Goal: Download file/media

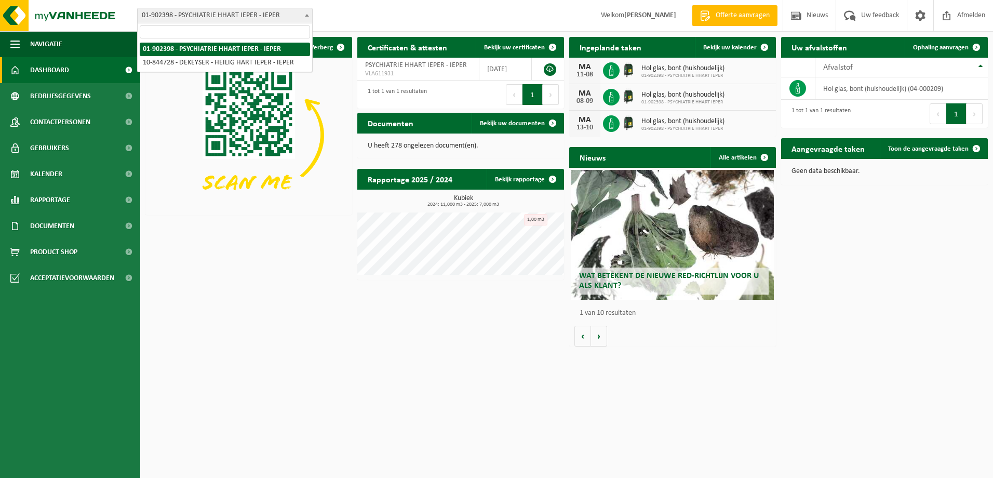
drag, startPoint x: 260, startPoint y: 19, endPoint x: 253, endPoint y: 53, distance: 34.5
click at [261, 19] on span "01-902398 - PSYCHIATRIE HHART IEPER - IEPER" at bounding box center [225, 15] width 174 height 15
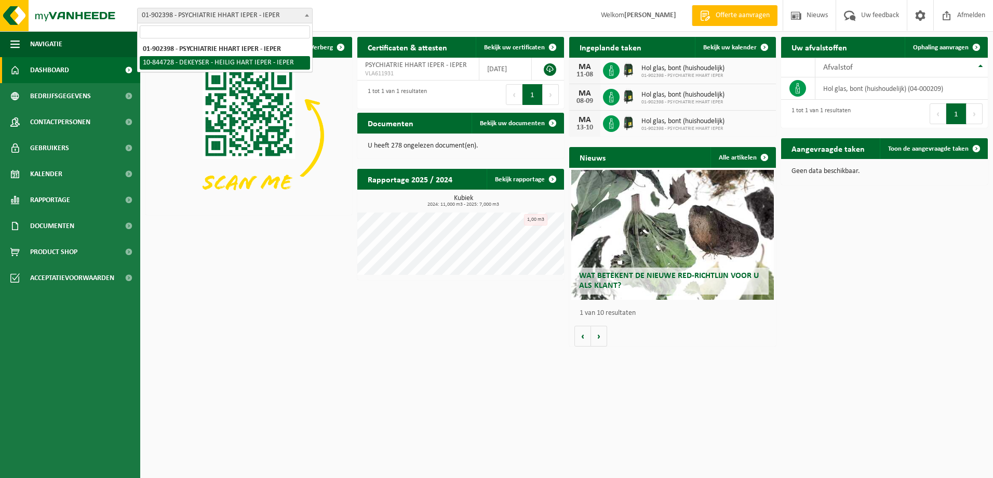
select select "101032"
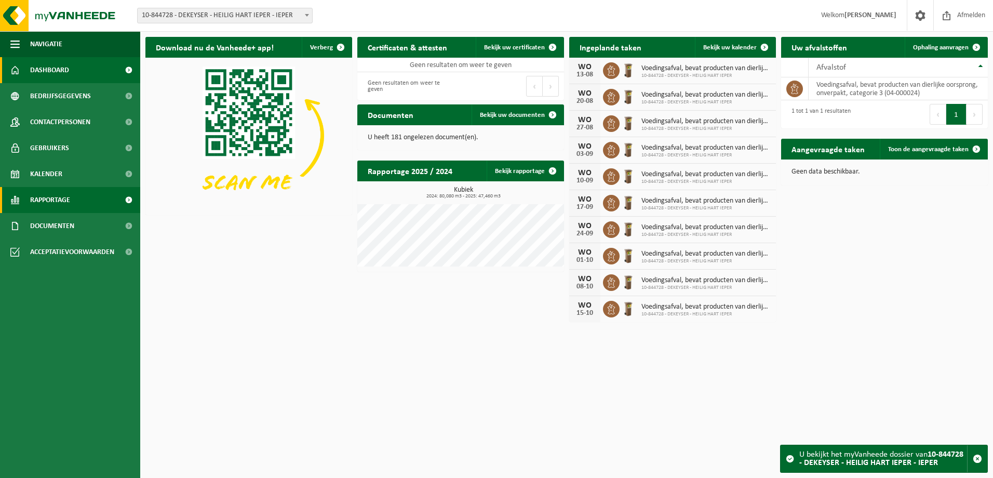
click at [54, 200] on span "Rapportage" at bounding box center [50, 200] width 40 height 26
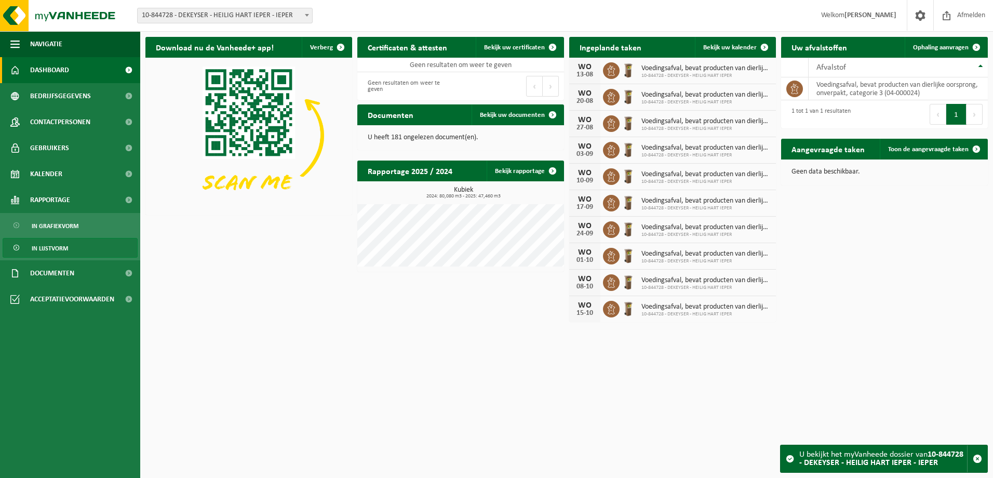
click at [58, 245] on span "In lijstvorm" at bounding box center [50, 248] width 36 height 20
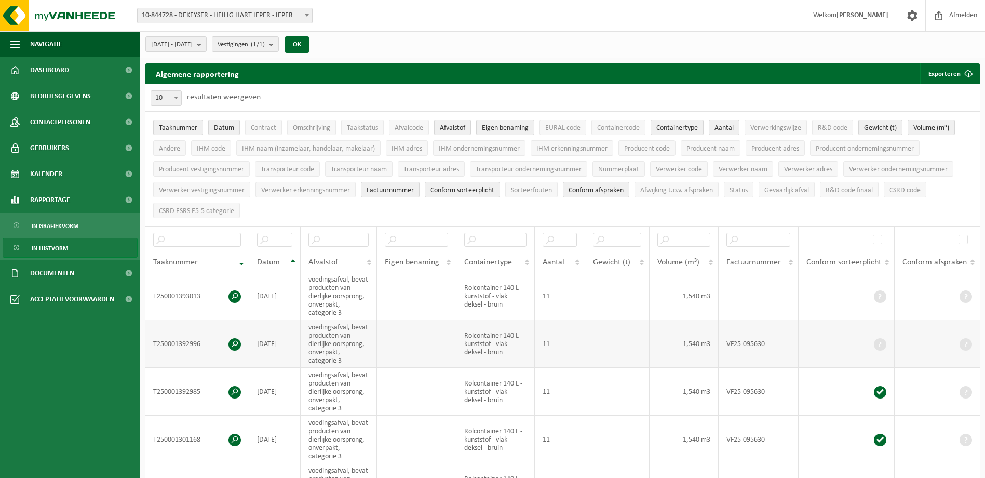
click at [235, 342] on span at bounding box center [234, 344] width 12 height 12
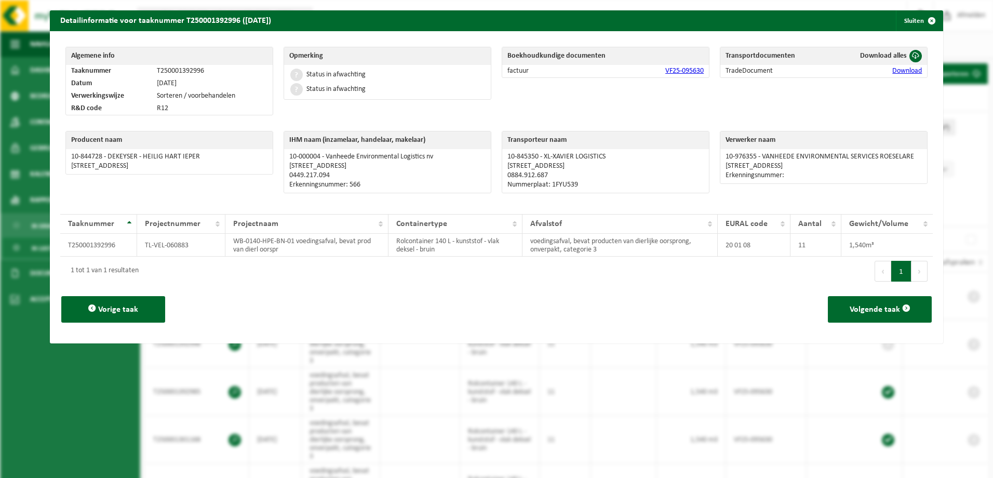
click at [898, 69] on link "Download" at bounding box center [907, 71] width 30 height 8
